Goal: Find specific page/section: Find specific page/section

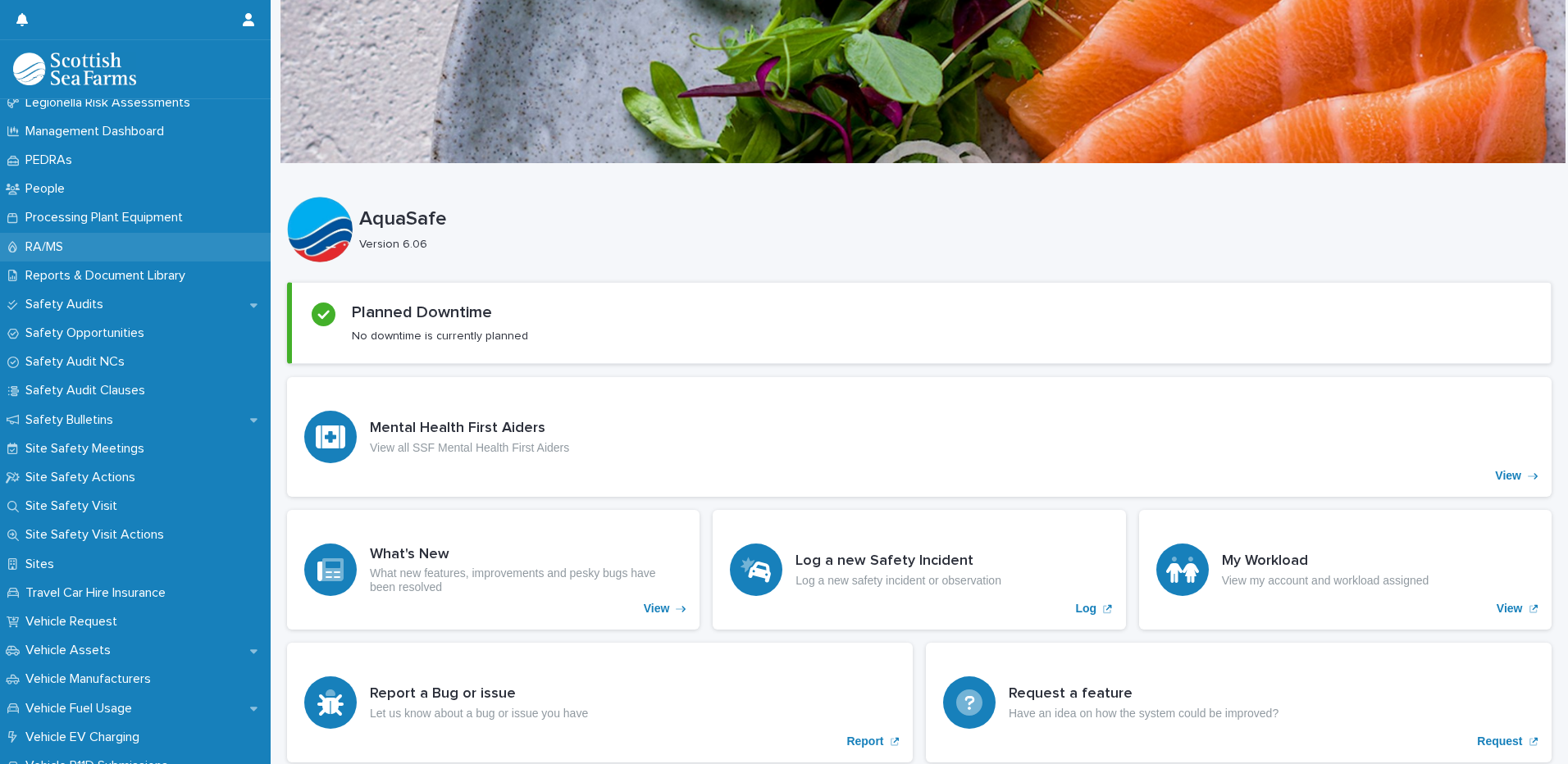
scroll to position [821, 0]
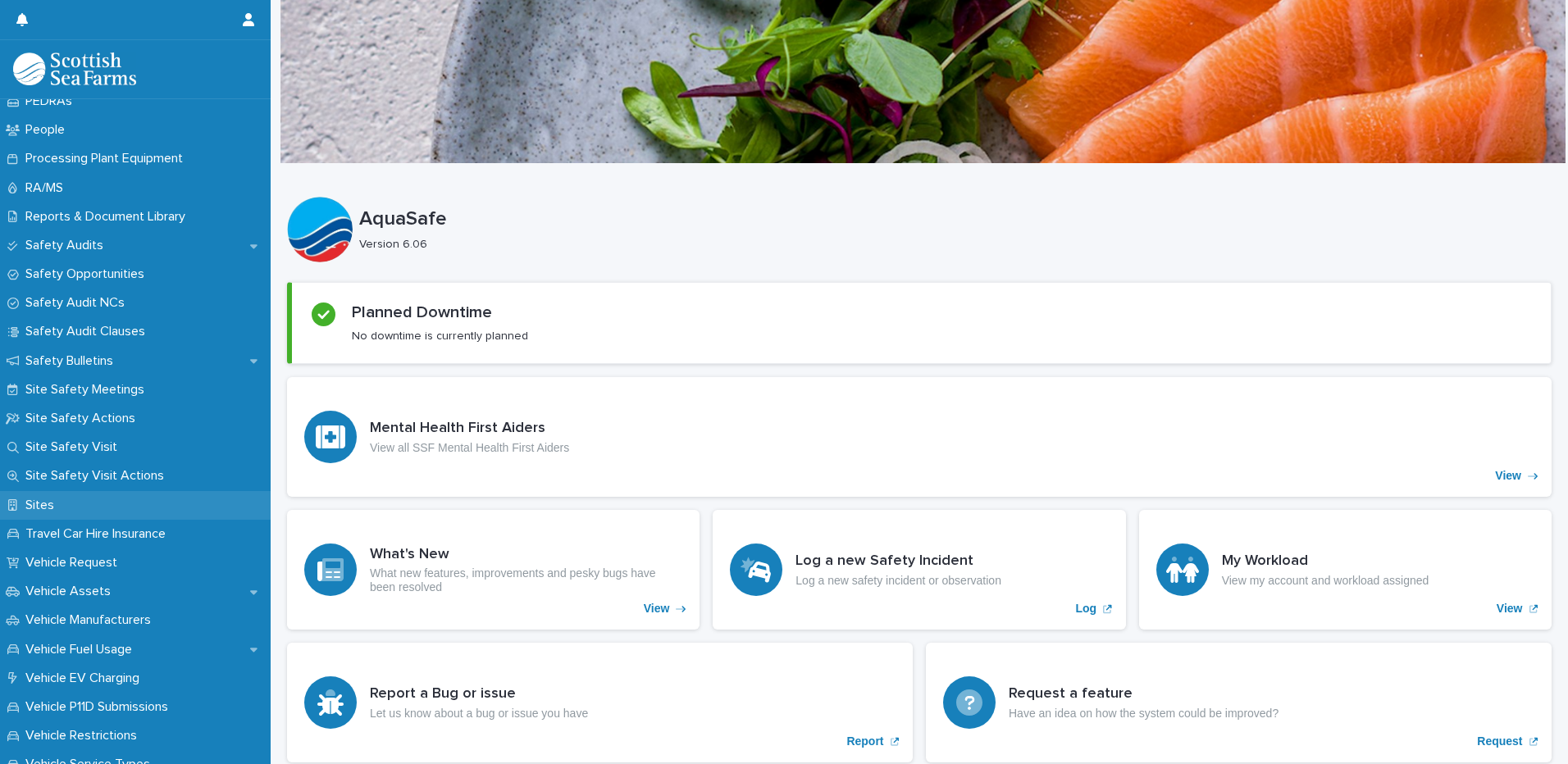
click at [42, 505] on p "Sites" at bounding box center [43, 505] width 48 height 15
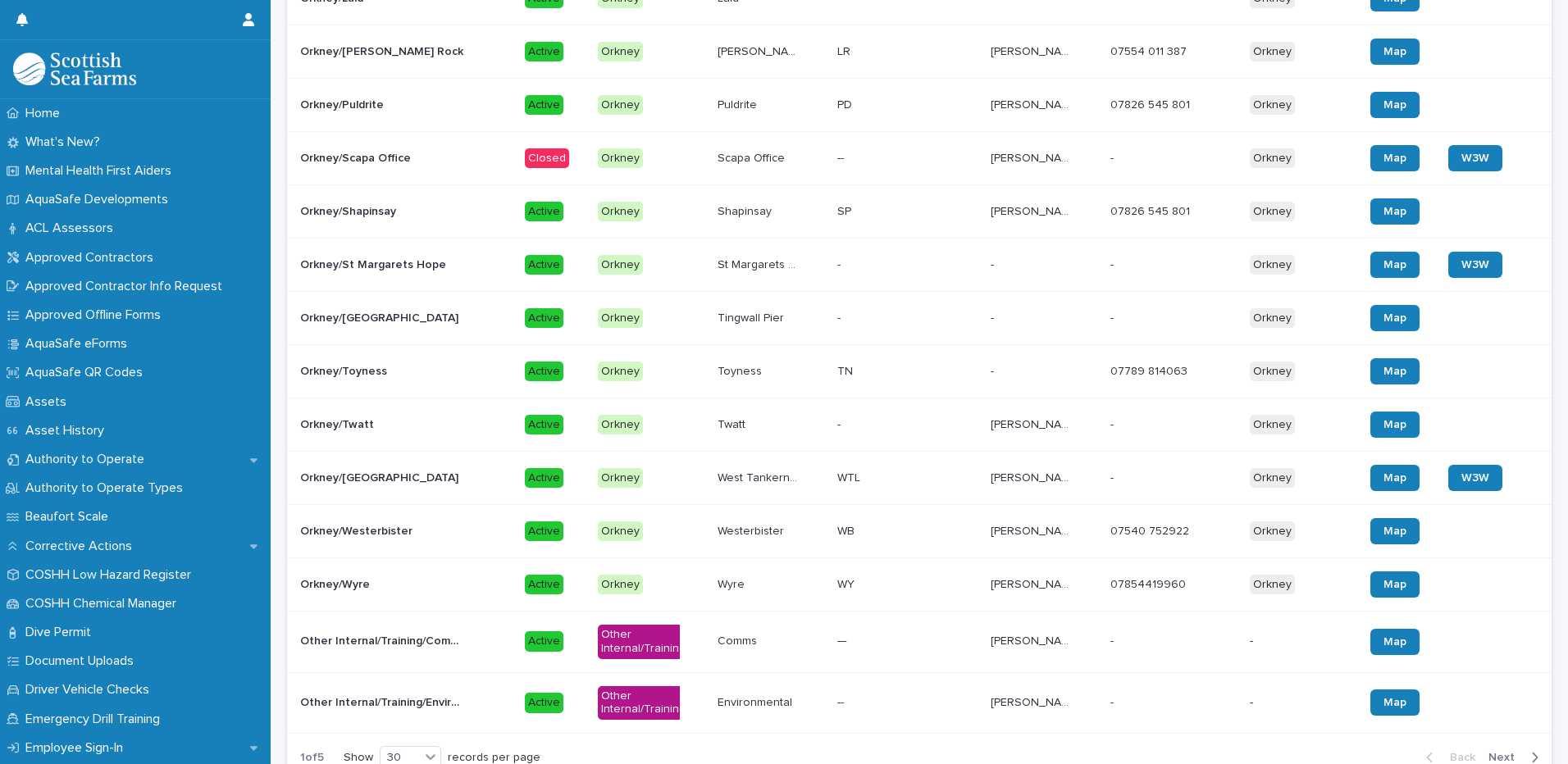
scroll to position [1314, 0]
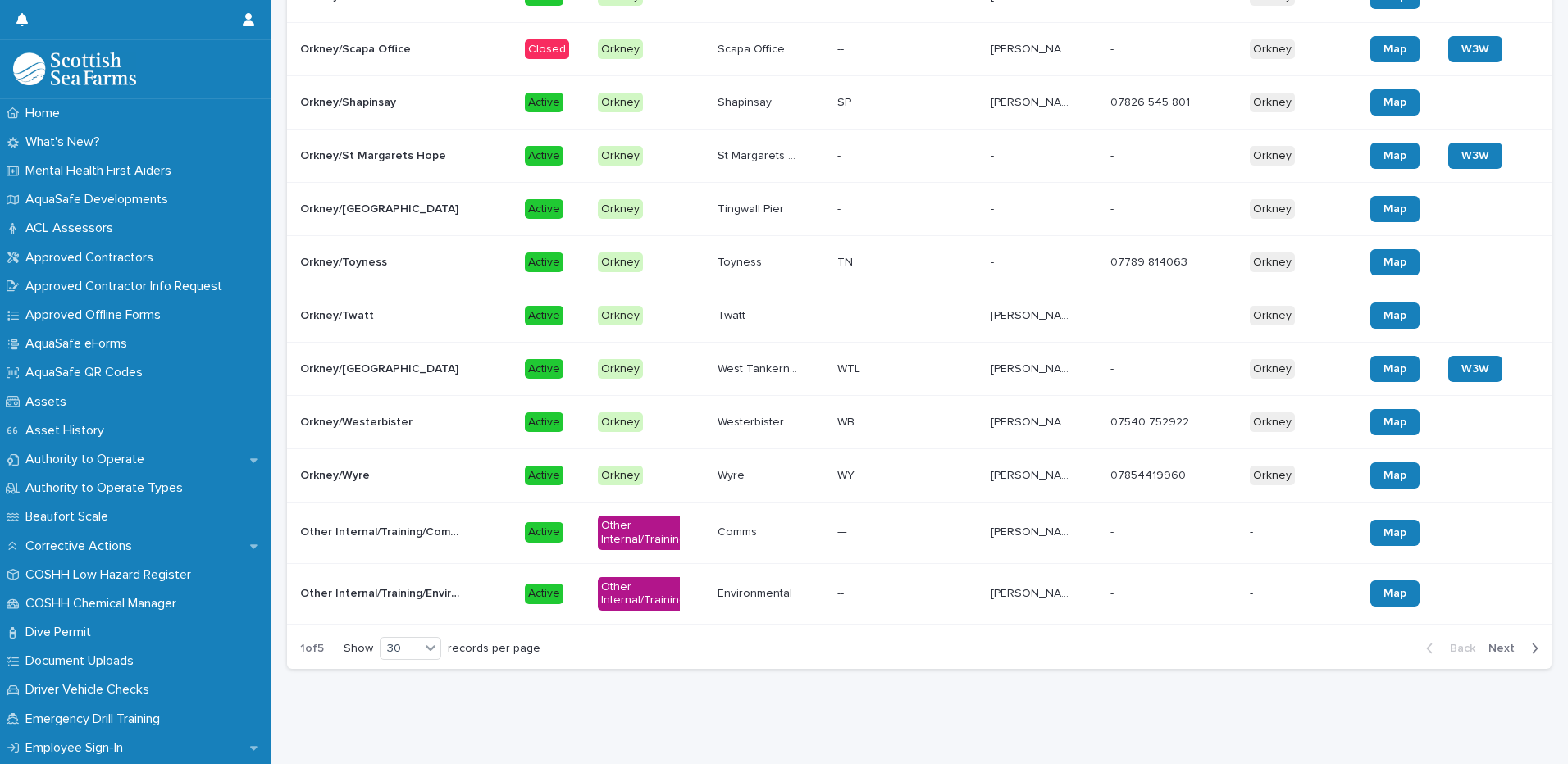
click at [1495, 643] on span "Next" at bounding box center [1507, 649] width 36 height 12
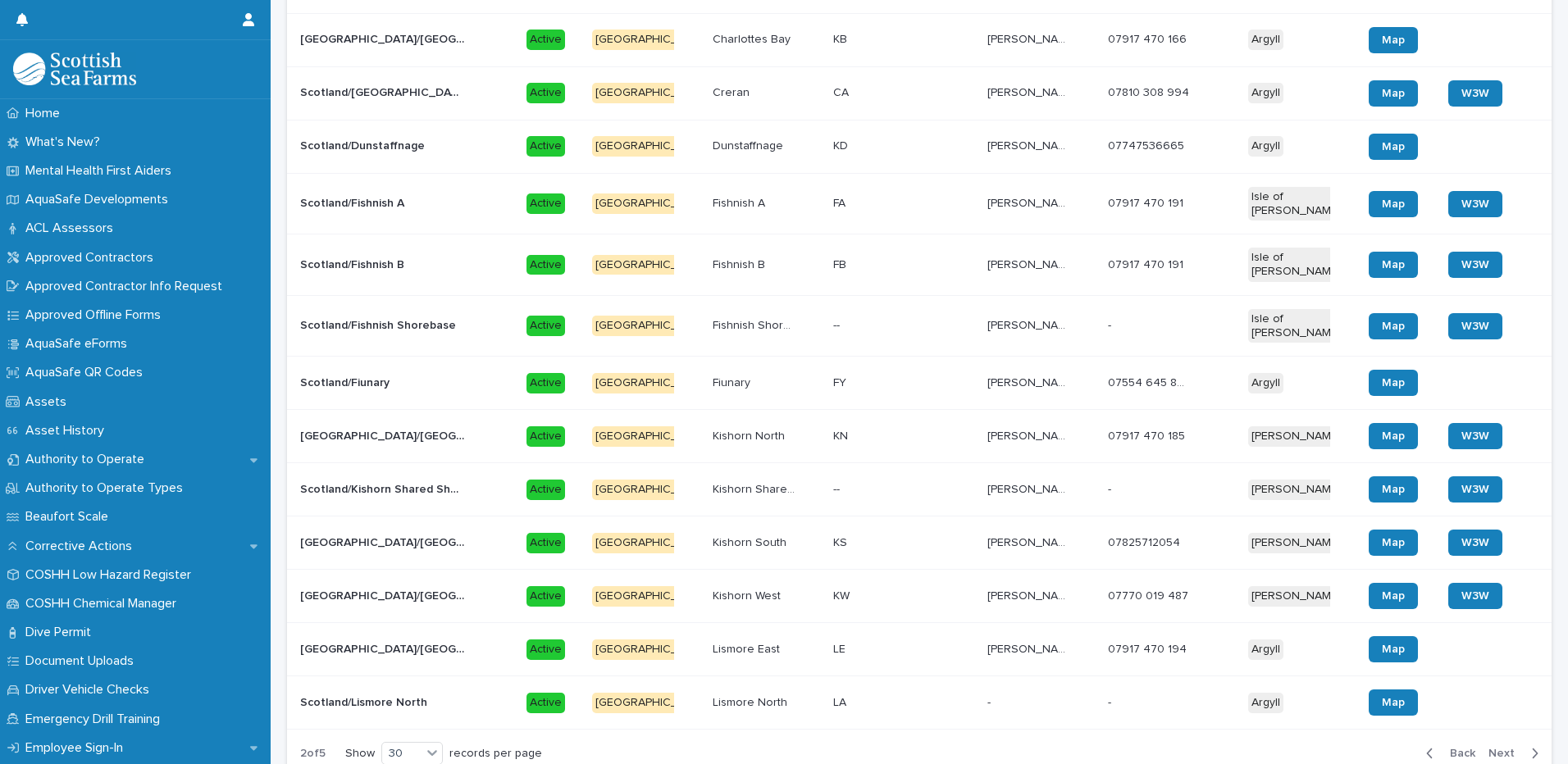
scroll to position [1400, 0]
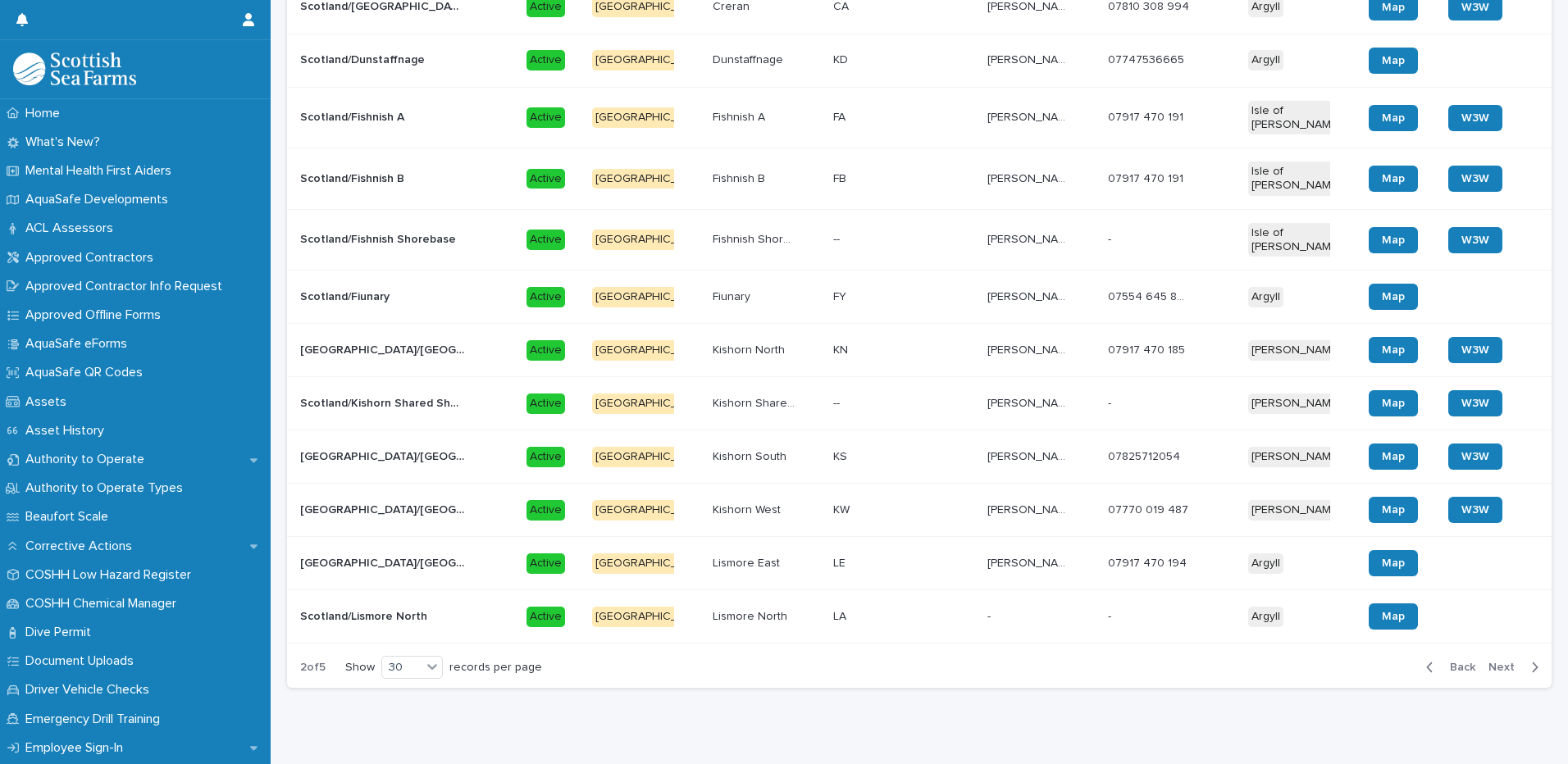
click at [1490, 661] on span "Next" at bounding box center [1507, 667] width 36 height 12
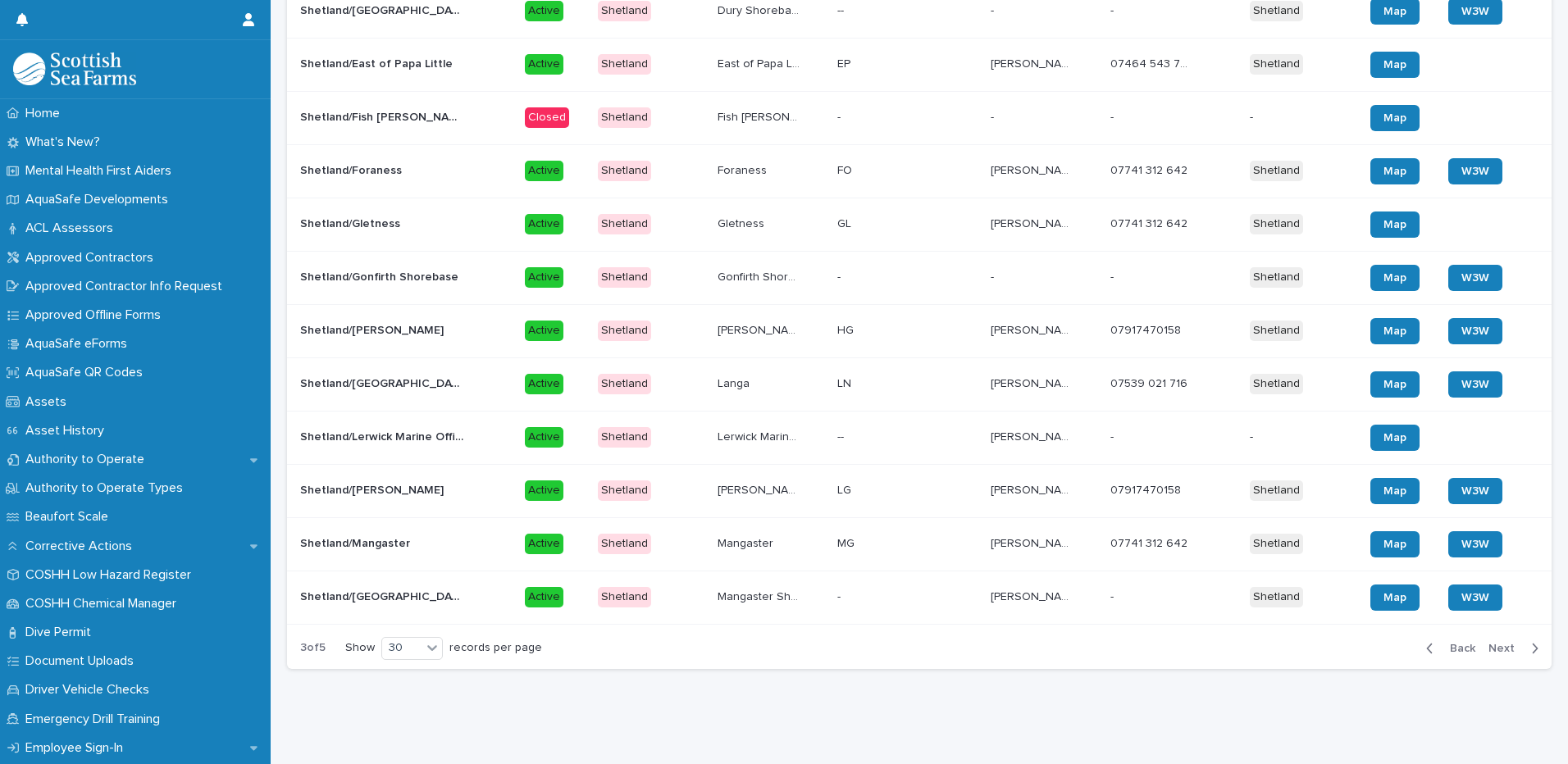
scroll to position [1297, 0]
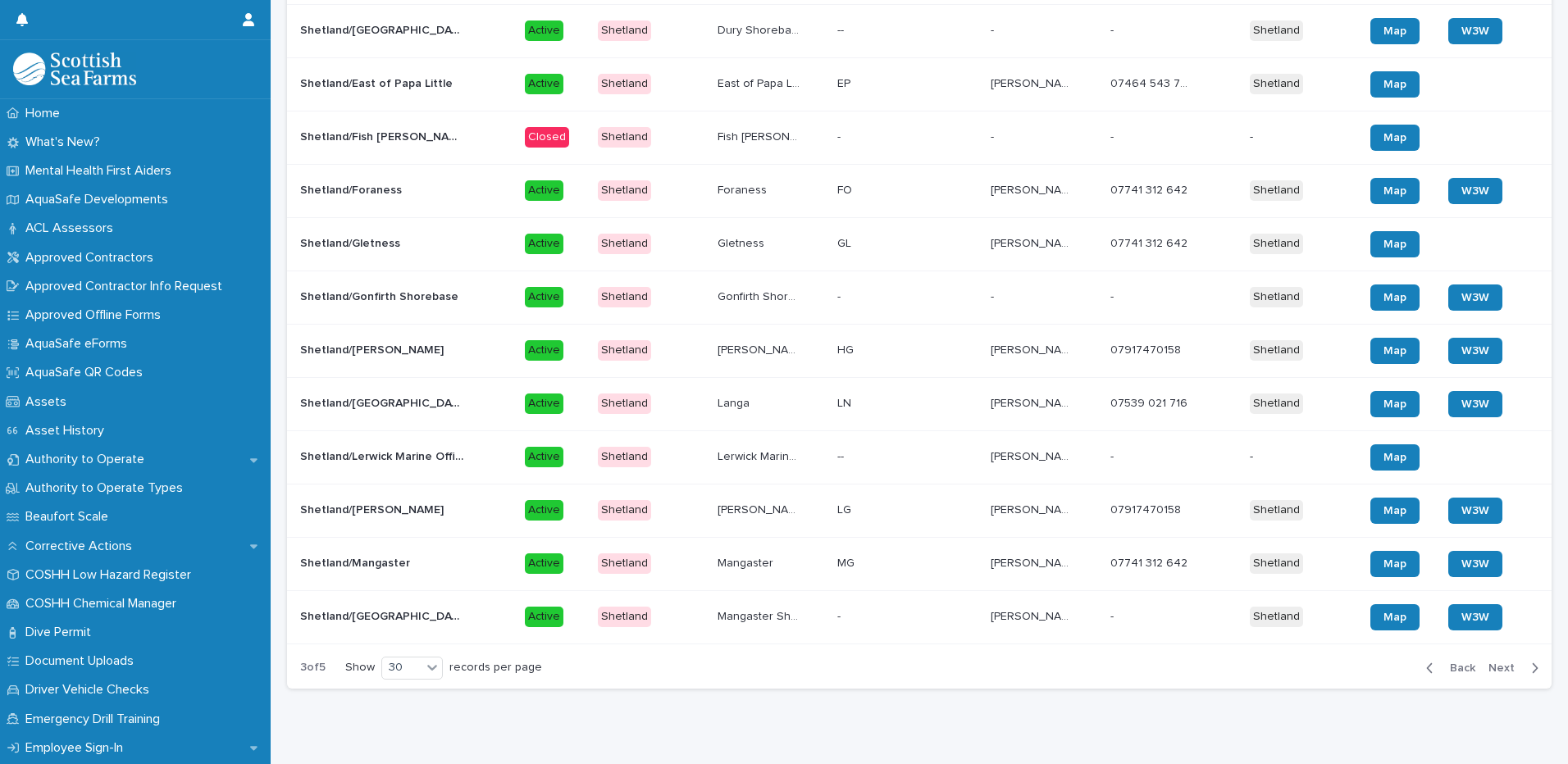
click at [1496, 662] on span "Next" at bounding box center [1507, 668] width 36 height 12
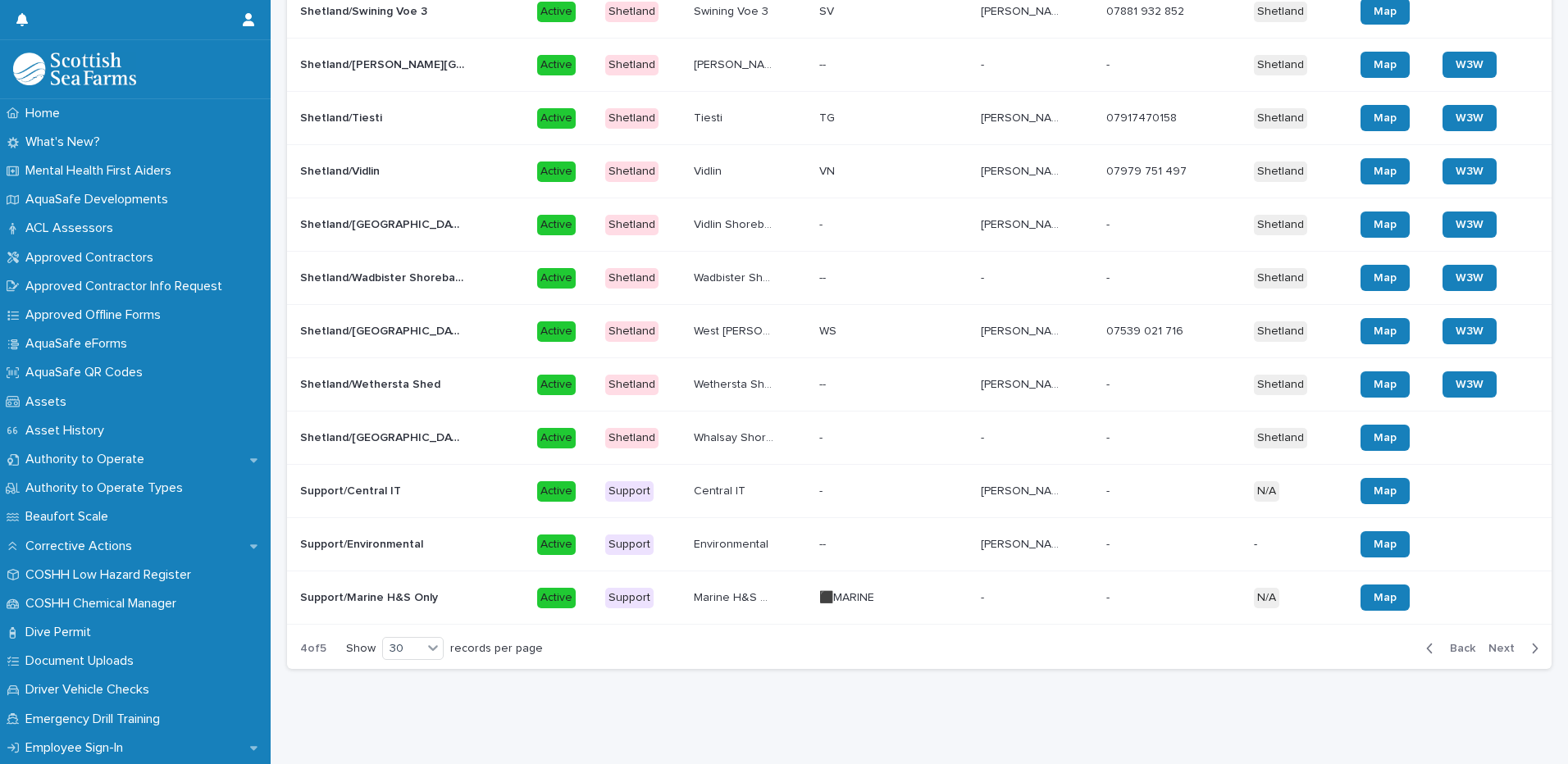
click at [1491, 643] on span "Next" at bounding box center [1507, 649] width 36 height 12
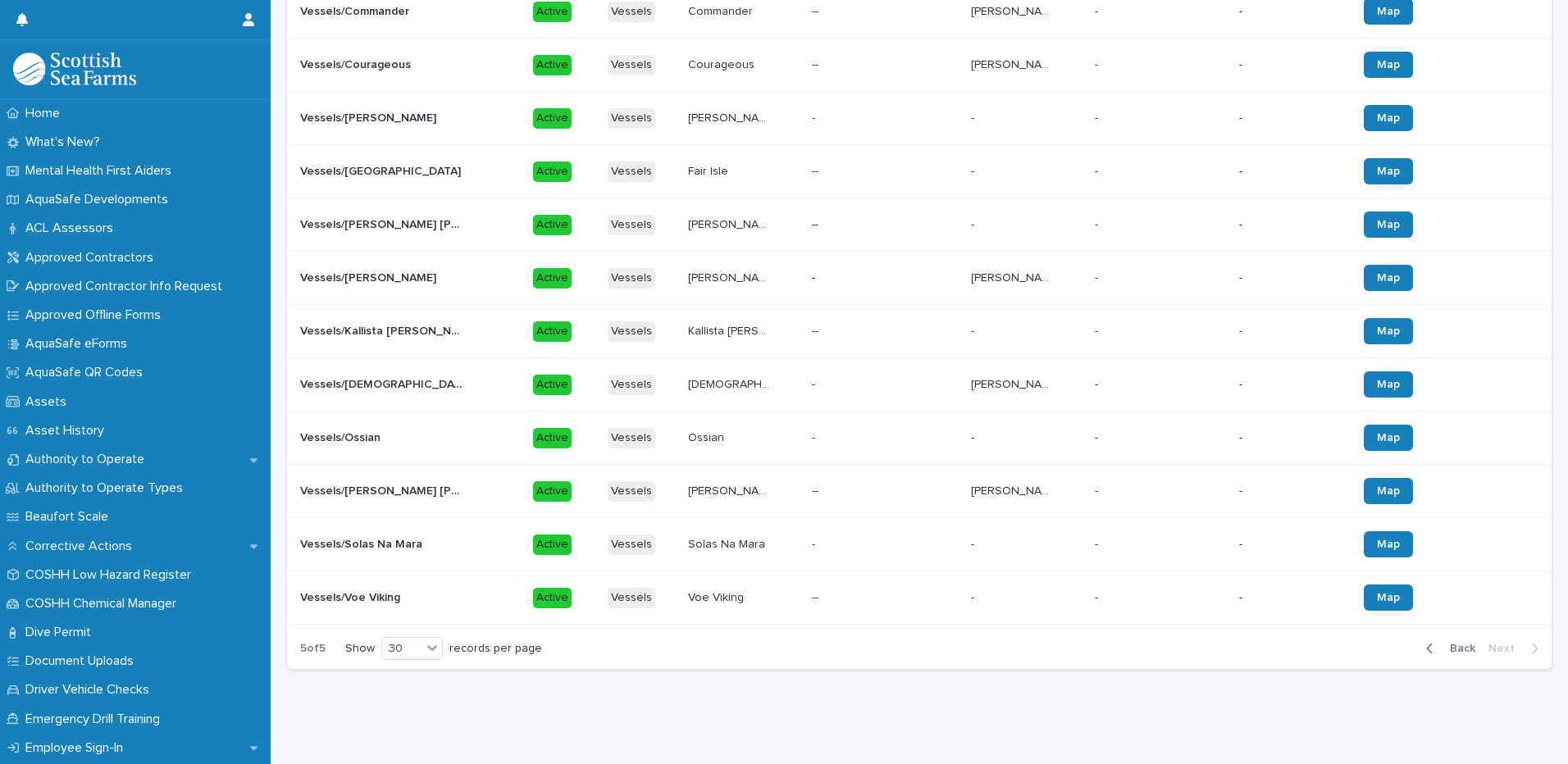
scroll to position [818, 0]
click at [377, 55] on p "Vessels/Courageous" at bounding box center [357, 63] width 114 height 17
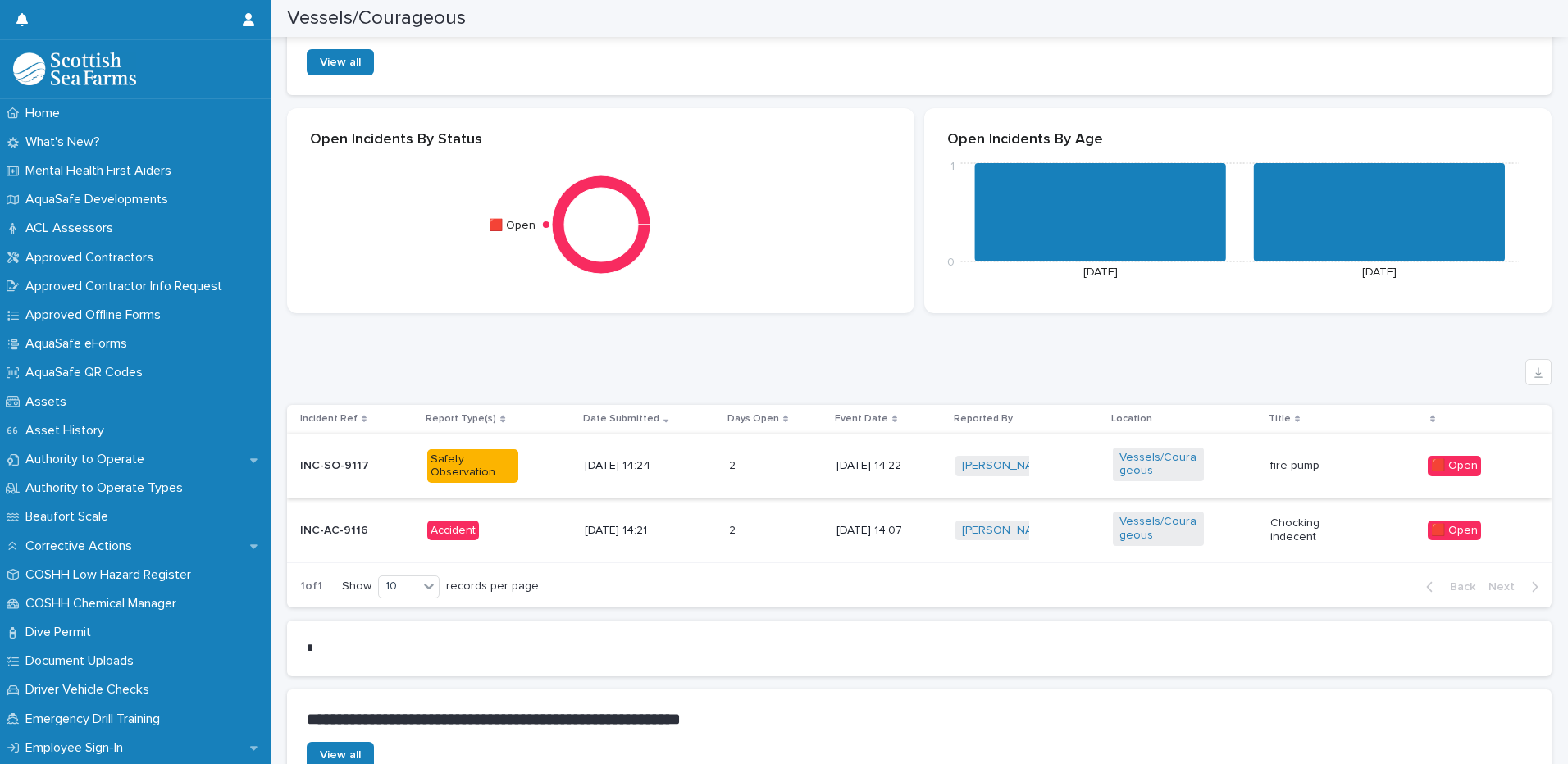
scroll to position [821, 0]
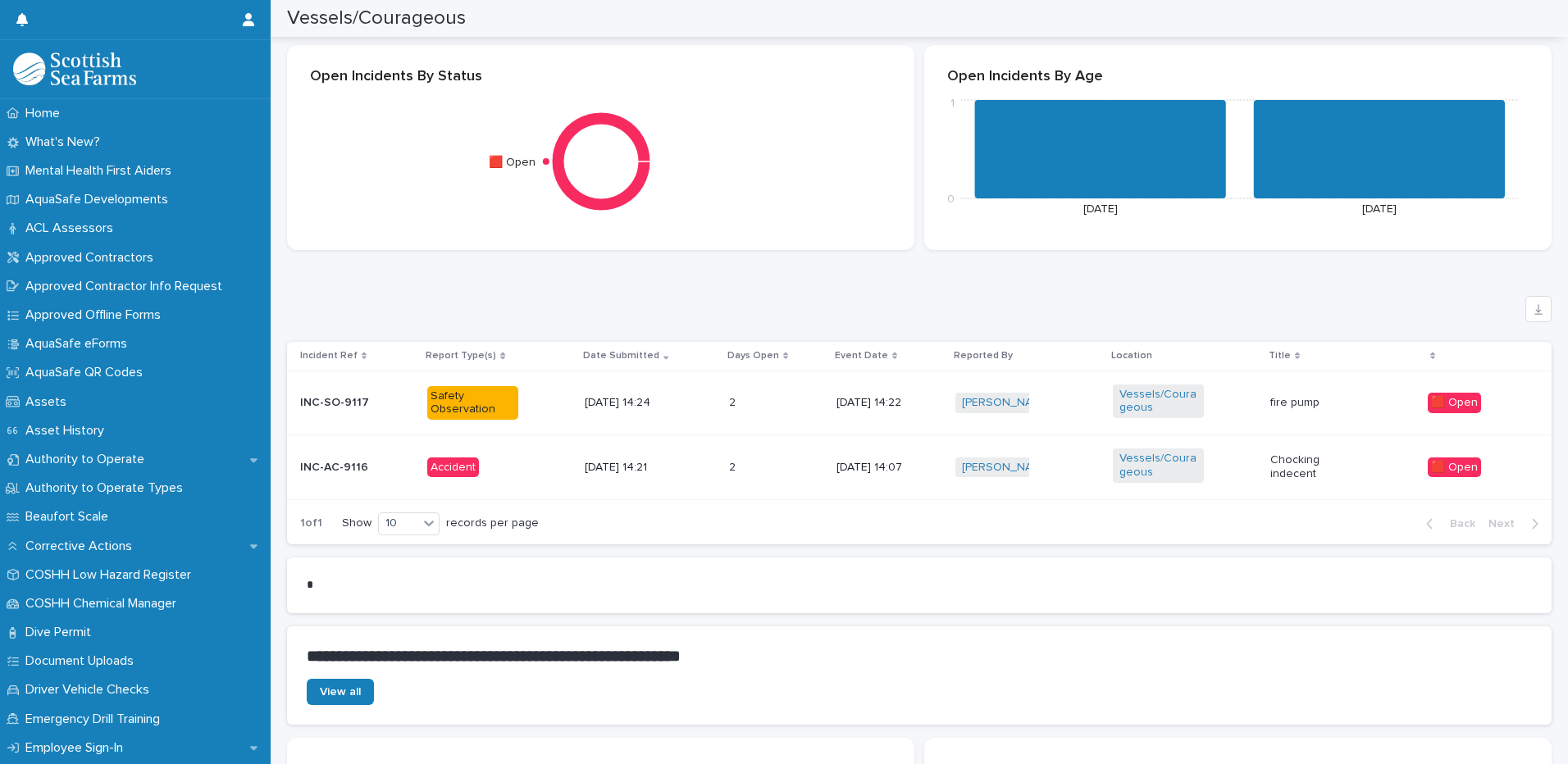
click at [485, 468] on p "Accident" at bounding box center [473, 467] width 91 height 20
